Goal: Transaction & Acquisition: Purchase product/service

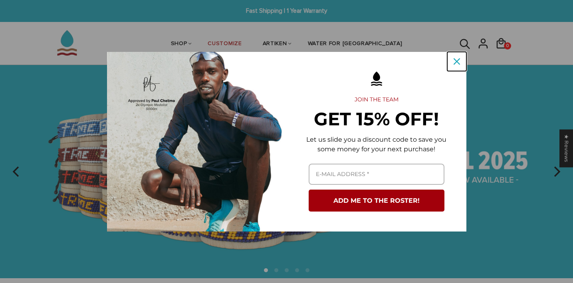
click at [454, 64] on icon "close icon" at bounding box center [457, 61] width 6 height 6
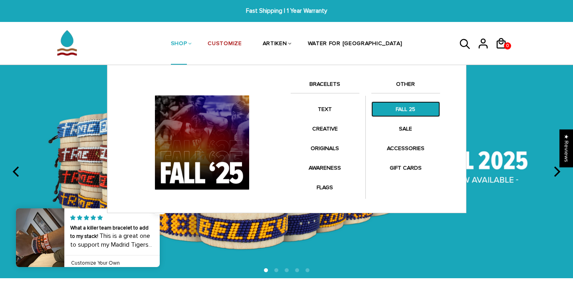
click at [411, 113] on link "FALL 25" at bounding box center [405, 109] width 69 height 16
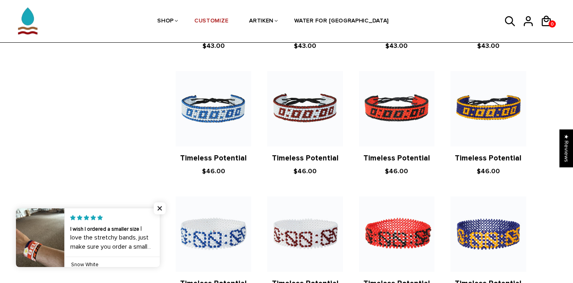
scroll to position [375, 0]
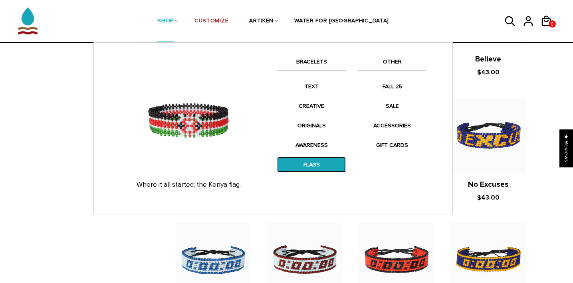
click at [311, 162] on link "FLAGS" at bounding box center [311, 165] width 69 height 16
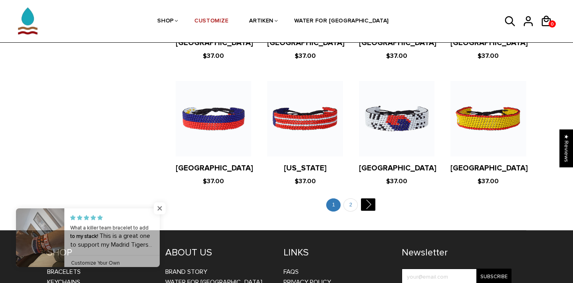
scroll to position [1555, 0]
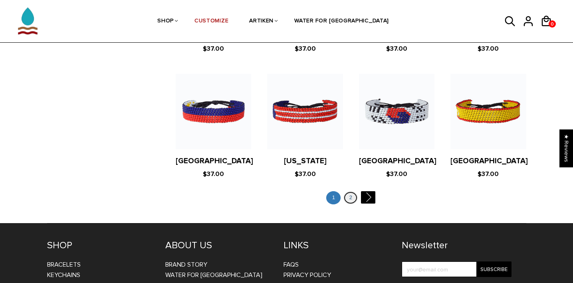
click at [346, 191] on link "2" at bounding box center [350, 197] width 14 height 13
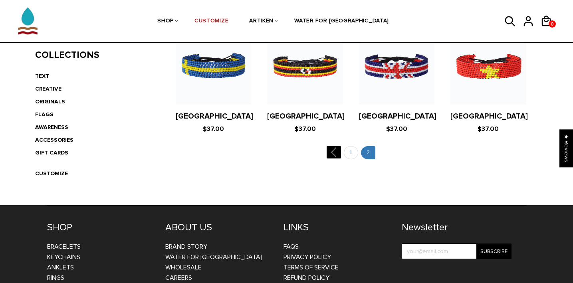
scroll to position [202, 0]
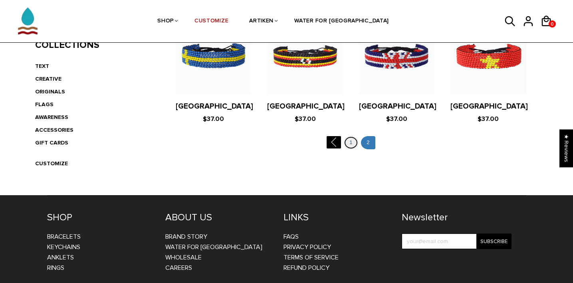
click at [349, 146] on link "1" at bounding box center [351, 142] width 14 height 13
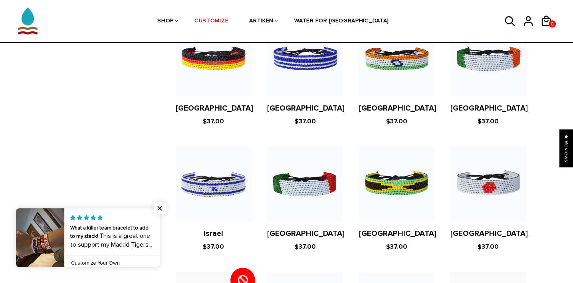
scroll to position [1248, 0]
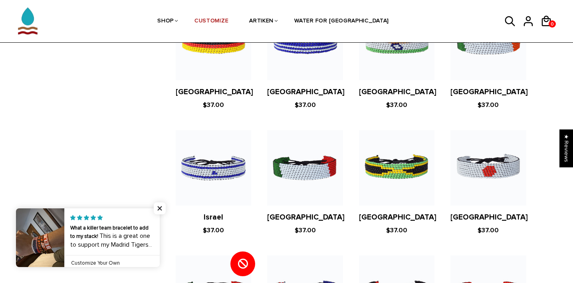
click at [223, 148] on figure at bounding box center [213, 167] width 75 height 75
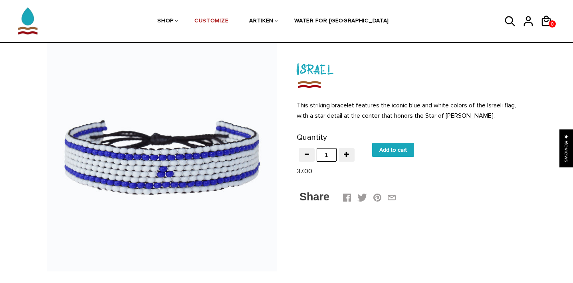
scroll to position [39, 0]
click at [394, 148] on input "Add to cart" at bounding box center [393, 150] width 42 height 14
type input "Add to cart"
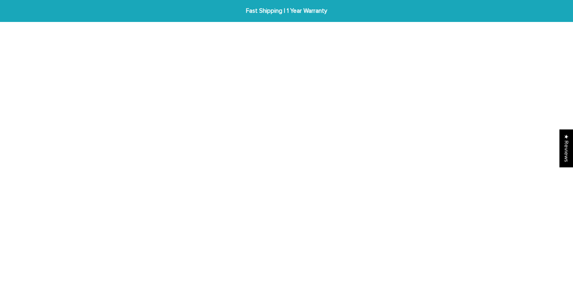
scroll to position [39, 0]
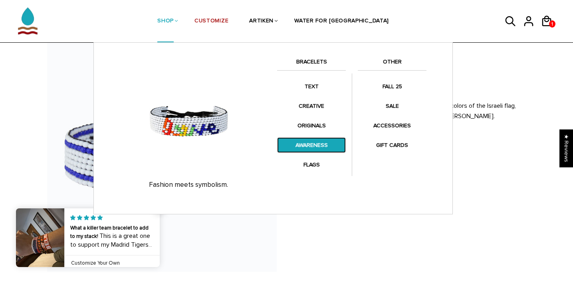
click at [317, 142] on link "AWARENESS" at bounding box center [311, 145] width 69 height 16
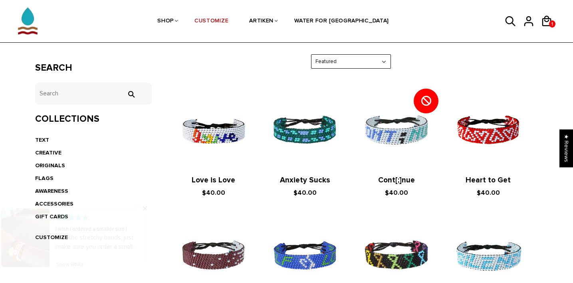
scroll to position [115, 0]
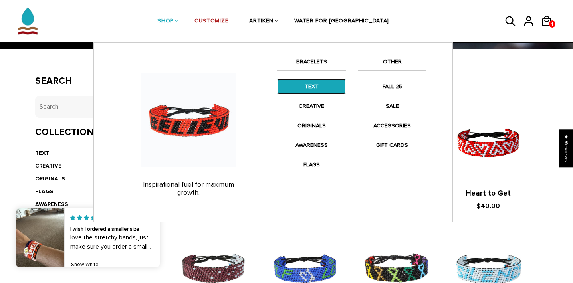
click at [311, 82] on link "TEXT" at bounding box center [311, 87] width 69 height 16
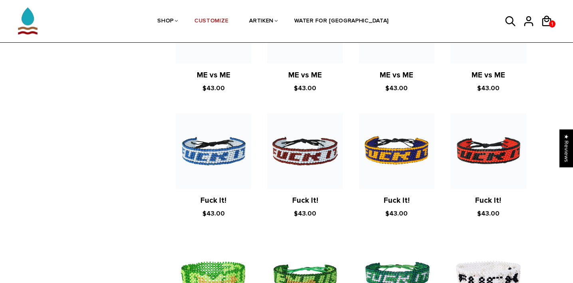
scroll to position [518, 0]
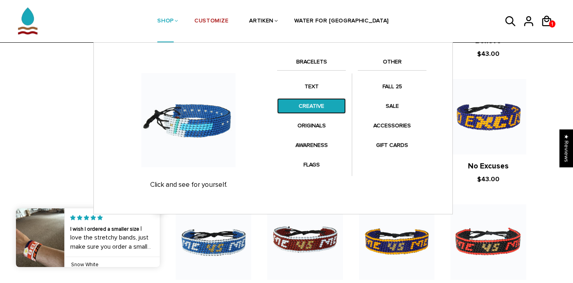
click at [311, 109] on link "CREATIVE" at bounding box center [311, 106] width 69 height 16
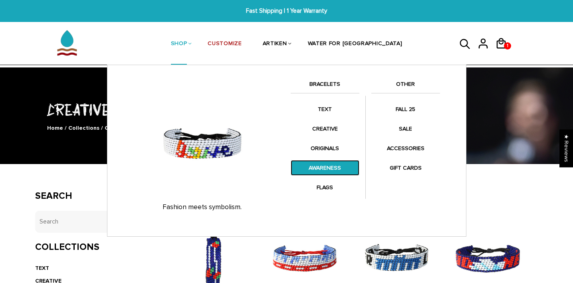
click at [325, 167] on link "AWARENESS" at bounding box center [325, 168] width 69 height 16
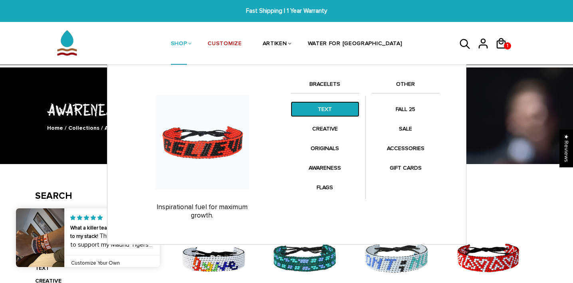
click at [328, 108] on link "TEXT" at bounding box center [325, 109] width 69 height 16
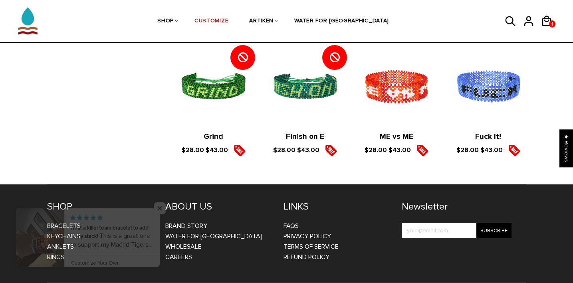
scroll to position [1303, 0]
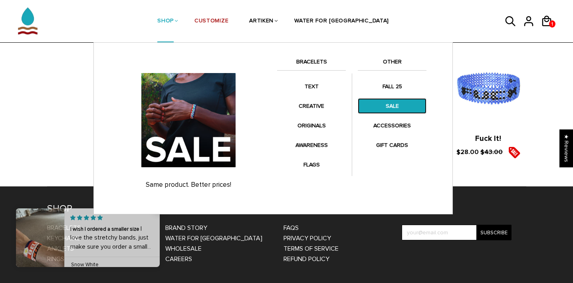
click at [391, 105] on link "SALE" at bounding box center [392, 106] width 69 height 16
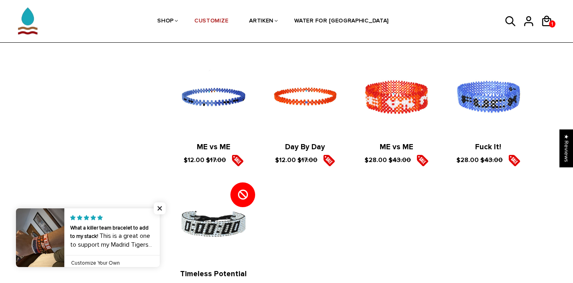
scroll to position [1059, 0]
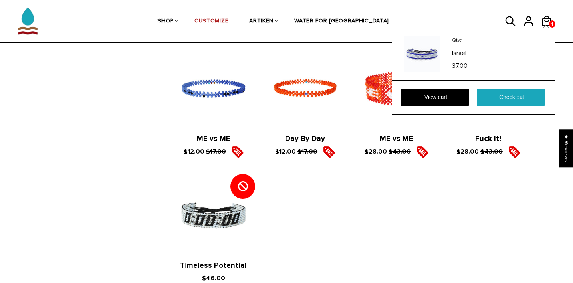
click at [549, 25] on div at bounding box center [546, 26] width 6 height 3
click at [547, 14] on icon at bounding box center [547, 21] width 12 height 19
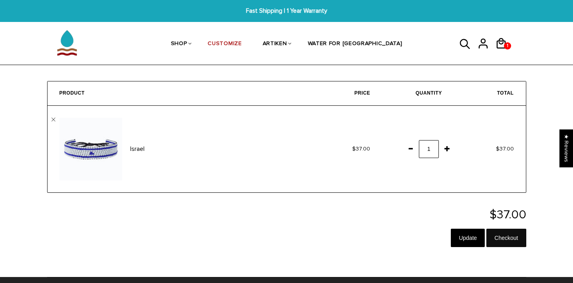
click at [500, 242] on input "Checkout" at bounding box center [506, 238] width 40 height 18
